Goal: Find specific page/section: Find specific page/section

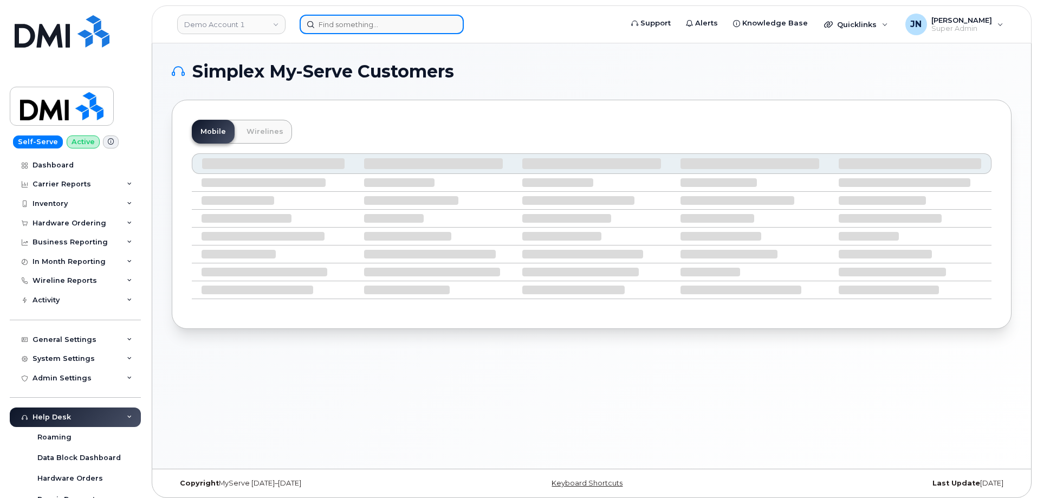
click at [395, 20] on input at bounding box center [382, 25] width 164 height 20
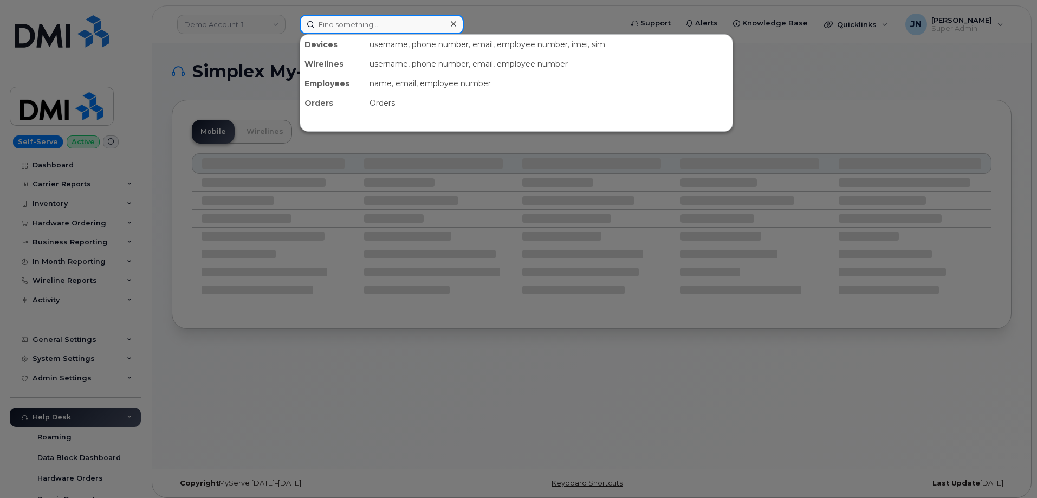
paste input "8582769158"
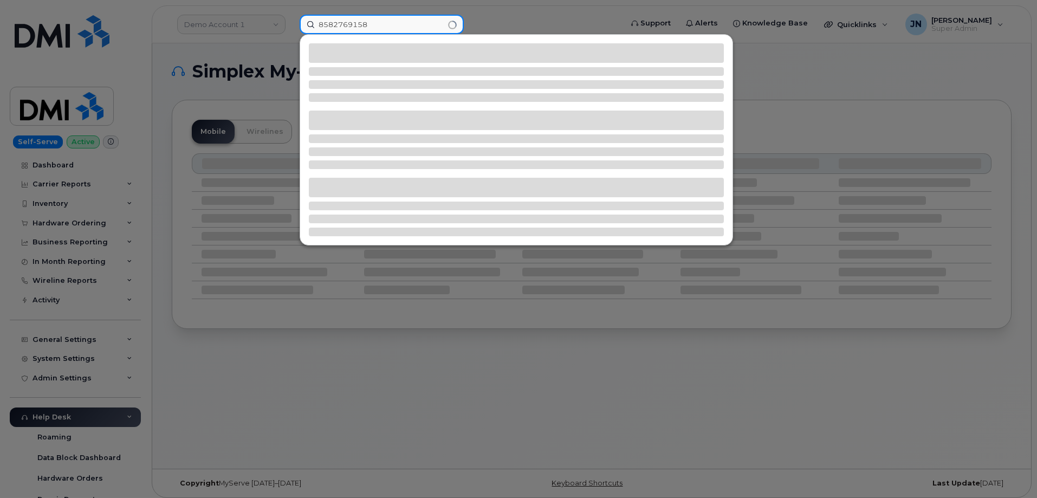
type input "8582769158"
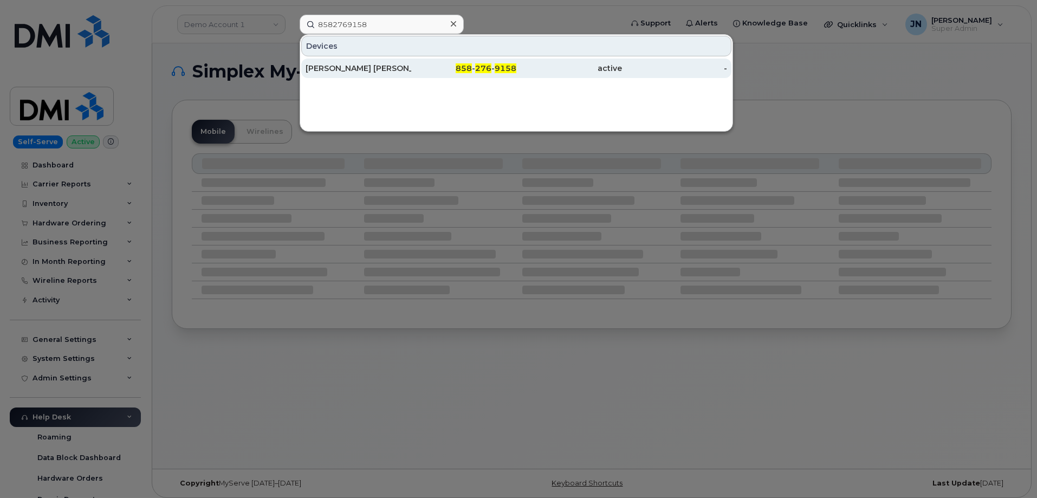
click at [460, 64] on span "858" at bounding box center [464, 68] width 16 height 10
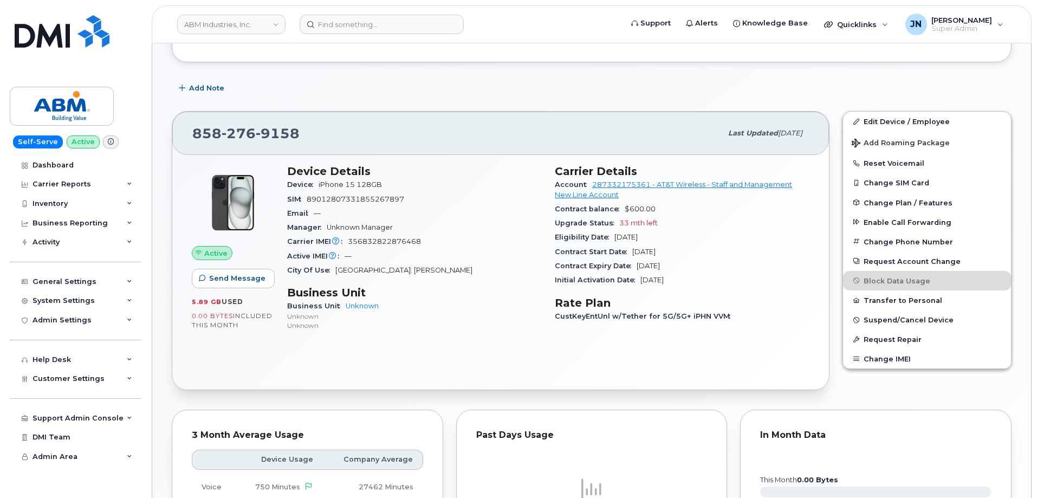
scroll to position [136, 0]
